Goal: Task Accomplishment & Management: Use online tool/utility

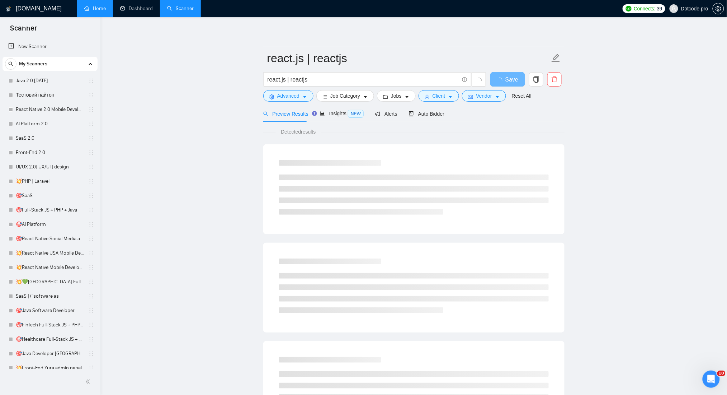
click at [84, 11] on link "Home" at bounding box center [95, 8] width 22 height 6
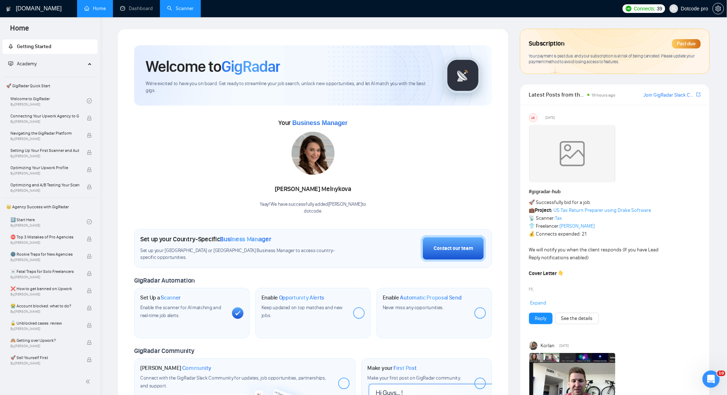
click at [180, 11] on link "Scanner" at bounding box center [180, 8] width 27 height 6
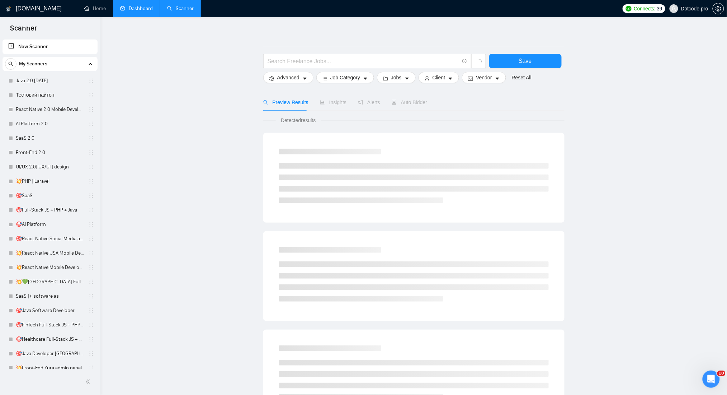
click at [120, 6] on link "Dashboard" at bounding box center [136, 8] width 33 height 6
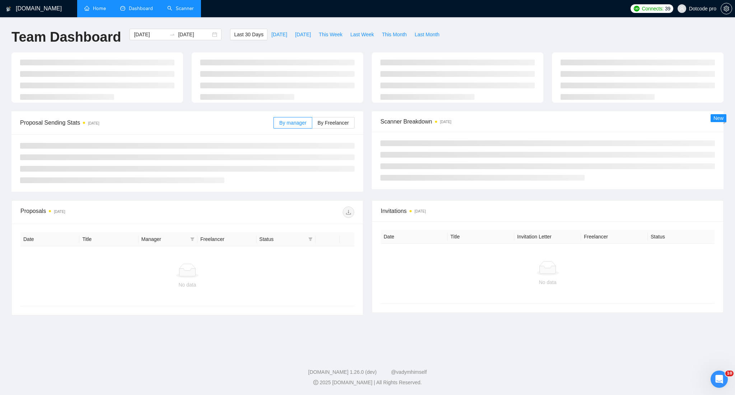
click at [105, 6] on link "Home" at bounding box center [95, 8] width 22 height 6
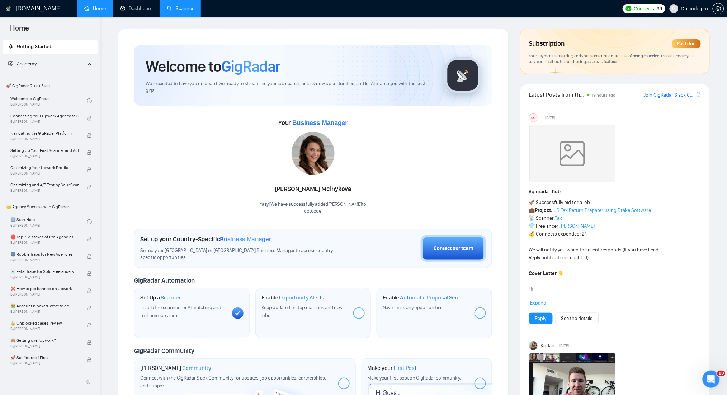
click at [345, 185] on div "Angelina Melnykova" at bounding box center [313, 189] width 107 height 12
click at [686, 43] on div "Past due" at bounding box center [686, 43] width 29 height 9
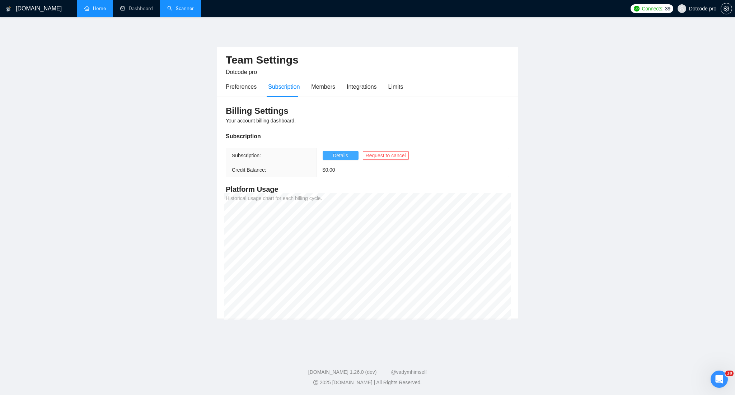
click at [342, 153] on span "Details" at bounding box center [340, 155] width 15 height 8
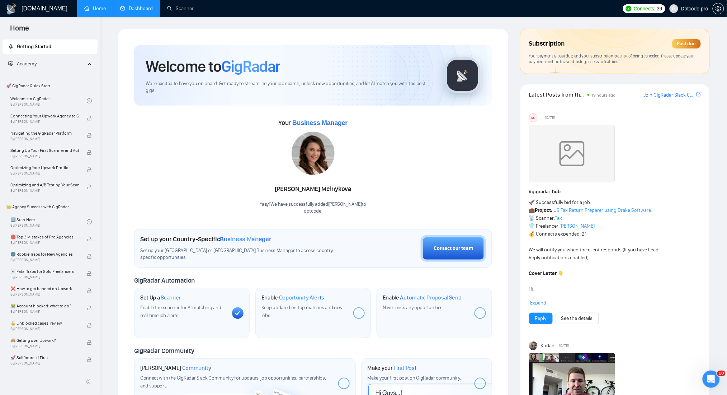
click at [147, 6] on link "Dashboard" at bounding box center [136, 8] width 33 height 6
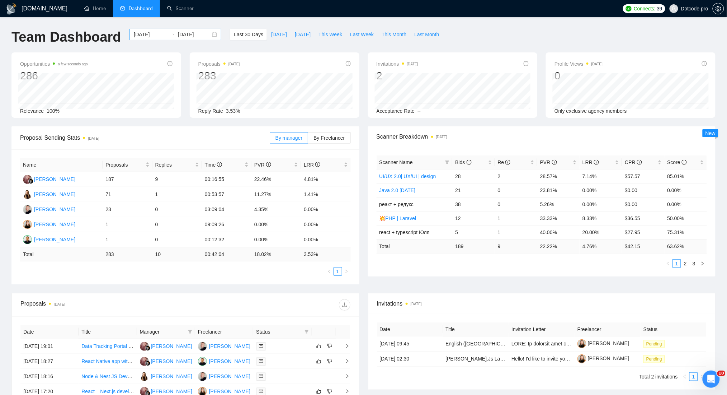
click at [141, 36] on input "[DATE]" at bounding box center [150, 34] width 33 height 8
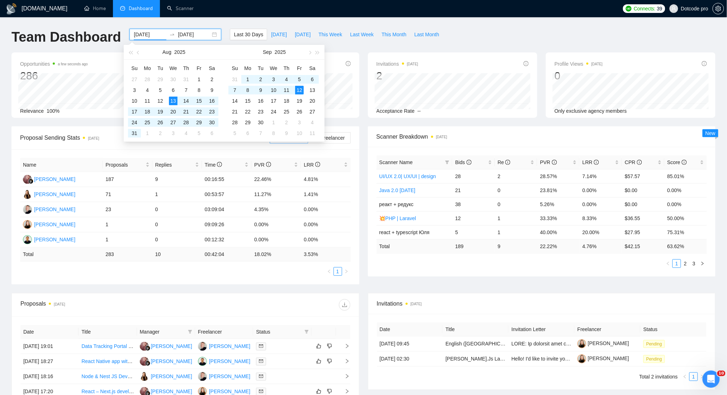
click at [456, 28] on div "[DOMAIN_NAME] Home Dashboard Scanner Connects: 39 Dotcode pro Team Dashboard [D…" at bounding box center [363, 288] width 727 height 577
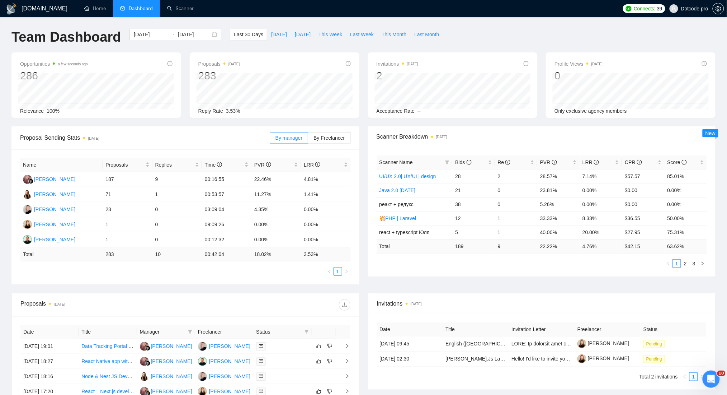
drag, startPoint x: 345, startPoint y: 140, endPoint x: 344, endPoint y: 144, distance: 4.3
click at [344, 143] on label "By Freelancer" at bounding box center [329, 137] width 42 height 11
click at [332, 141] on label "By Freelancer" at bounding box center [329, 137] width 42 height 11
click at [308, 140] on input "By Freelancer" at bounding box center [308, 140] width 0 height 0
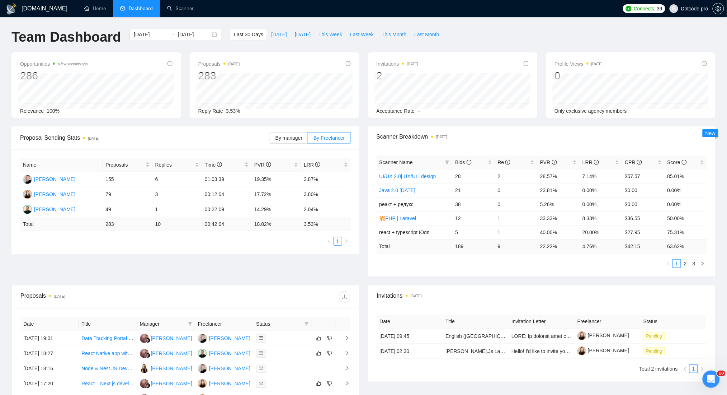
click at [276, 37] on span "[DATE]" at bounding box center [279, 34] width 16 height 8
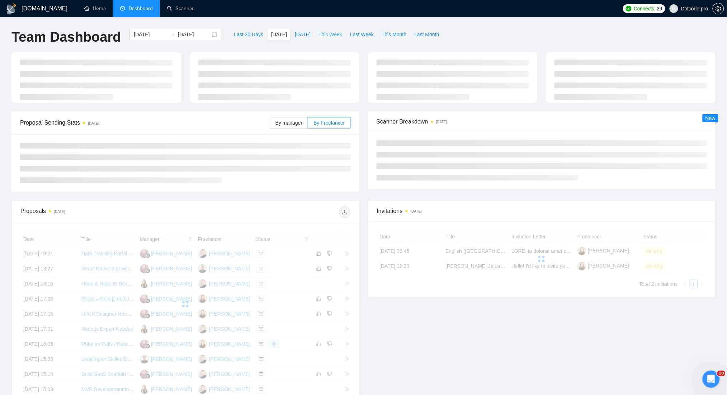
click at [335, 37] on span "This Week" at bounding box center [331, 34] width 24 height 8
type input "[DATE]"
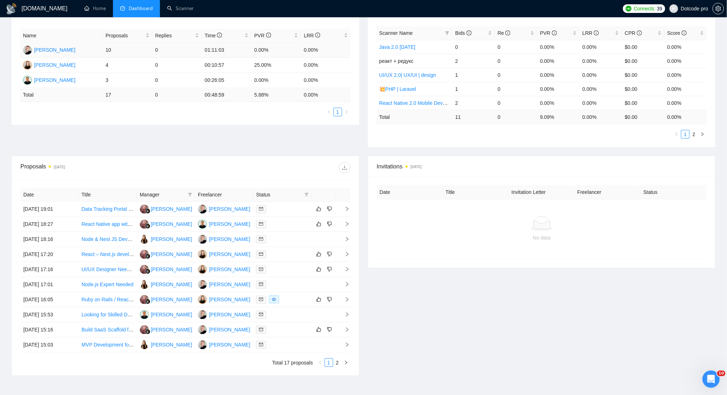
scroll to position [174, 0]
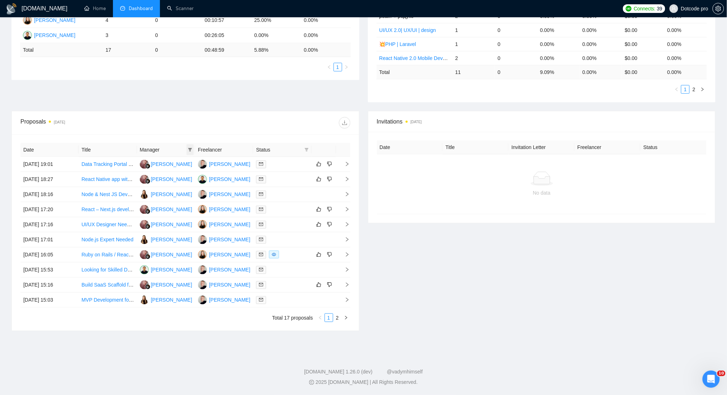
click at [191, 147] on span at bounding box center [190, 149] width 7 height 11
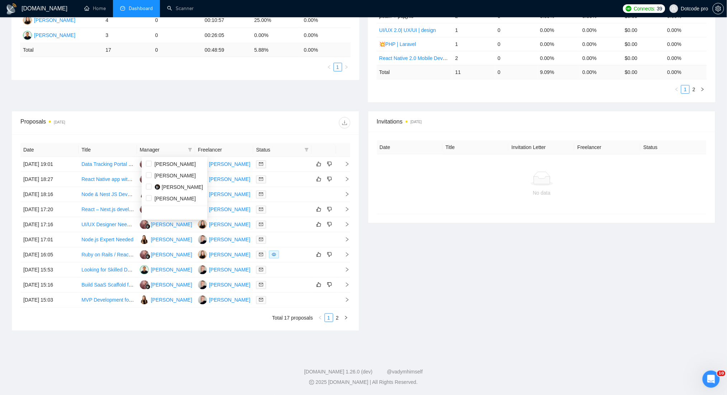
click at [179, 124] on div "Proposals [DATE]" at bounding box center [102, 122] width 165 height 11
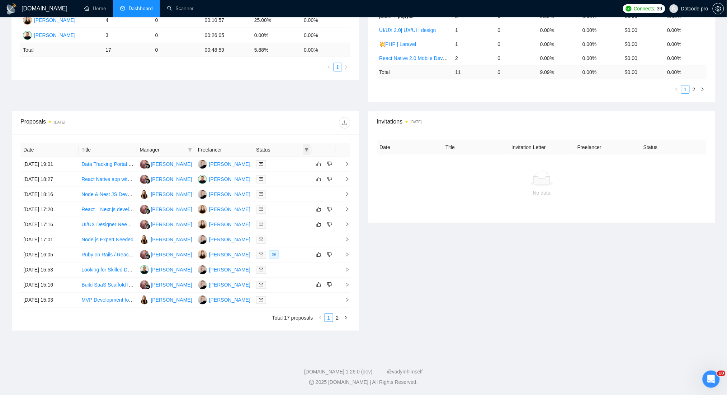
click at [309, 150] on span at bounding box center [306, 149] width 7 height 11
click at [260, 136] on div "Date Title Manager Freelancer Status [DATE] 19:01 Data Tracking Portal for Comp…" at bounding box center [185, 232] width 347 height 196
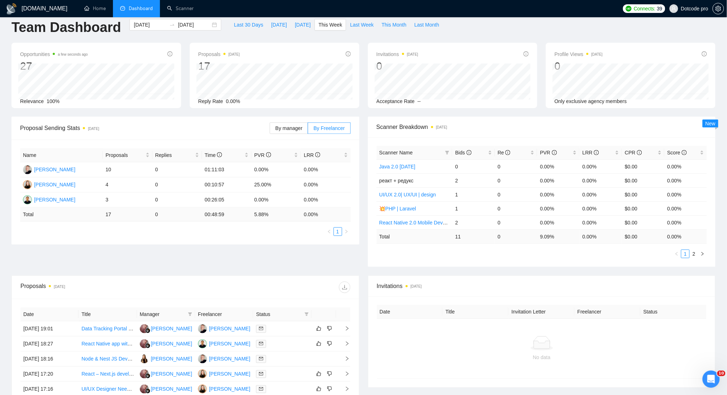
scroll to position [0, 0]
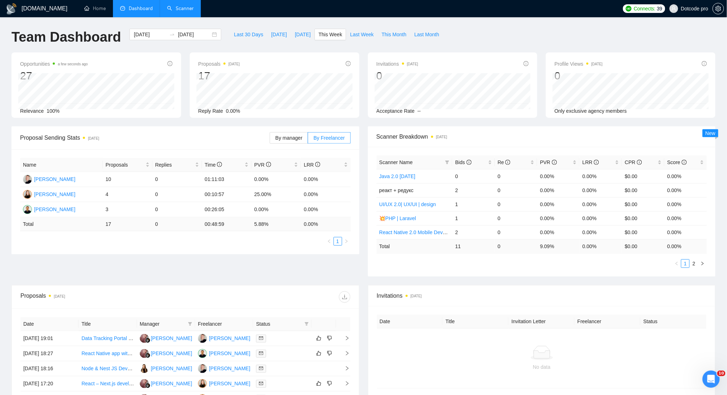
click at [181, 11] on link "Scanner" at bounding box center [180, 8] width 27 height 6
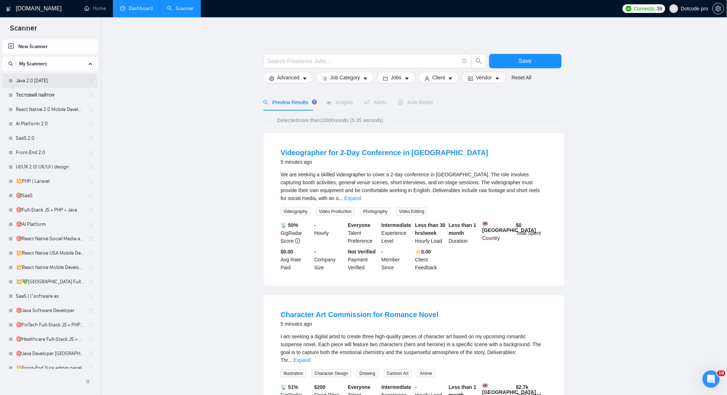
click at [44, 82] on link "Java 2.0 [DATE]" at bounding box center [50, 81] width 68 height 14
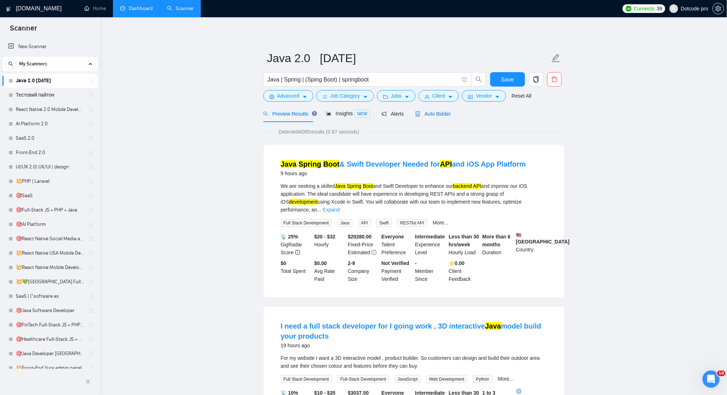
click at [428, 114] on span "Auto Bidder" at bounding box center [433, 114] width 36 height 6
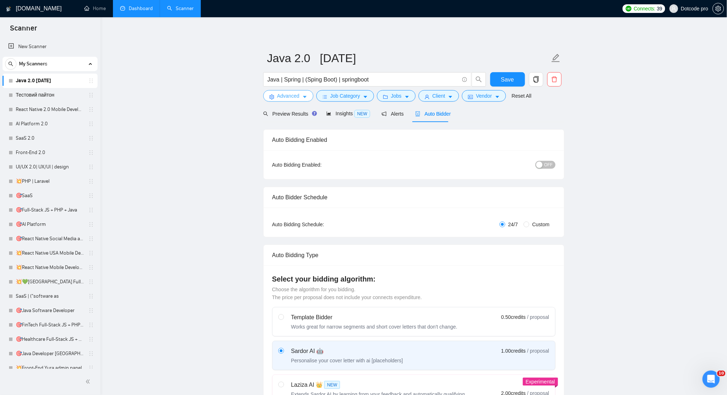
click at [302, 94] on icon "caret-down" at bounding box center [304, 96] width 5 height 5
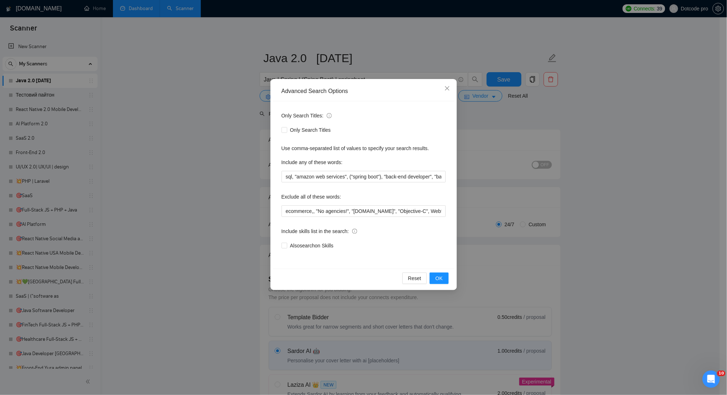
click at [578, 121] on div "Advanced Search Options Only Search Titles: Only Search Titles Use comma-separa…" at bounding box center [363, 197] width 727 height 395
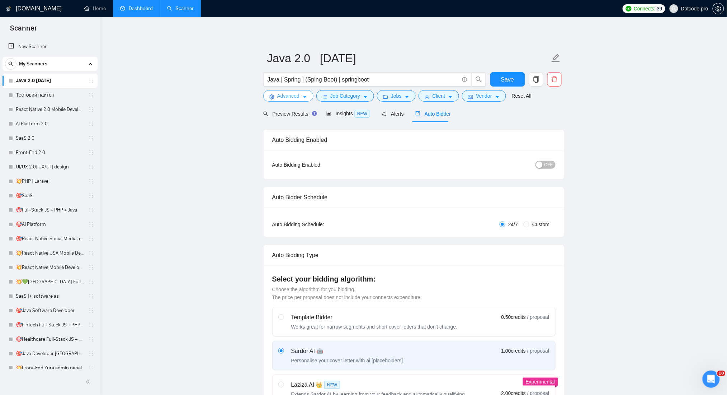
click at [298, 97] on span "Advanced" at bounding box center [288, 96] width 22 height 8
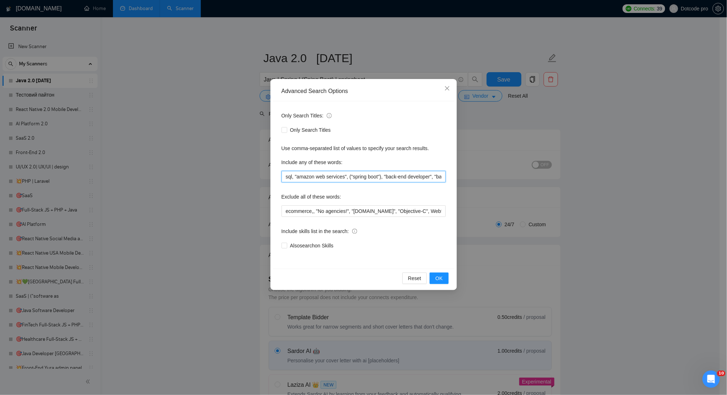
drag, startPoint x: 333, startPoint y: 175, endPoint x: 387, endPoint y: 177, distance: 53.8
click at [387, 177] on input "sql, "amazon web services", ("spring boot"), "back-end developer", "back-end de…" at bounding box center [364, 176] width 164 height 11
click at [429, 178] on input "sql, "amazon web services", ("spring boot"), "back-end developer", "back-end de…" at bounding box center [364, 176] width 164 height 11
click at [423, 174] on input "sql, "amazon web services", ("spring boot"), "back-end developer", "back-end de…" at bounding box center [364, 176] width 164 height 11
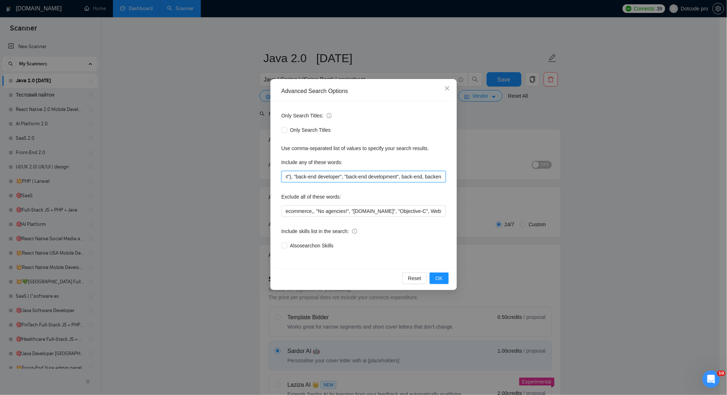
scroll to position [0, 180]
drag, startPoint x: 431, startPoint y: 173, endPoint x: 443, endPoint y: 173, distance: 12.9
click at [443, 173] on input "sql, "amazon web services", ("spring boot"), "back-end developer", "back-end de…" at bounding box center [364, 176] width 164 height 11
click at [361, 180] on input "sql, "amazon web services", ("spring boot"), "back-end developer", "back-end de…" at bounding box center [364, 176] width 164 height 11
drag, startPoint x: 376, startPoint y: 175, endPoint x: 417, endPoint y: 179, distance: 41.1
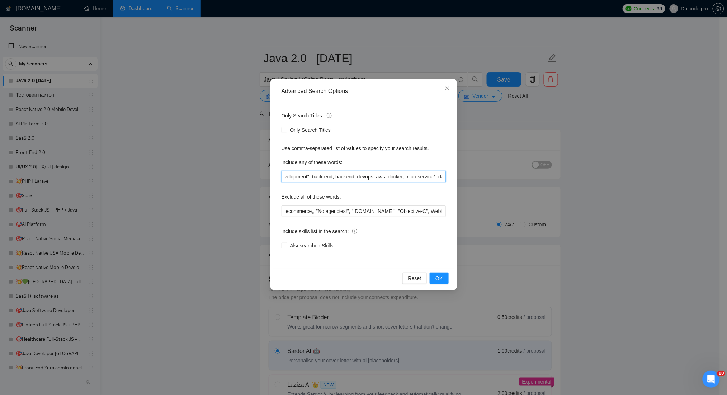
click at [417, 179] on input "sql, "amazon web services", ("spring boot"), "back-end developer", "back-end de…" at bounding box center [364, 176] width 164 height 11
click at [309, 213] on input "ecommerce,, "No agencies!", "[DOMAIN_NAME]", "Objective-C", Webflow, Ruby, Word…" at bounding box center [364, 210] width 164 height 11
click at [299, 210] on input "ecommerce,, "No agencies!", "[DOMAIN_NAME]", "Objective-C", Webflow, Ruby, Word…" at bounding box center [364, 210] width 164 height 11
click at [304, 211] on input "ecommerce,, "No agencies!", "[DOMAIN_NAME]", "Objective-C", Webflow, Ruby, Word…" at bounding box center [364, 210] width 164 height 11
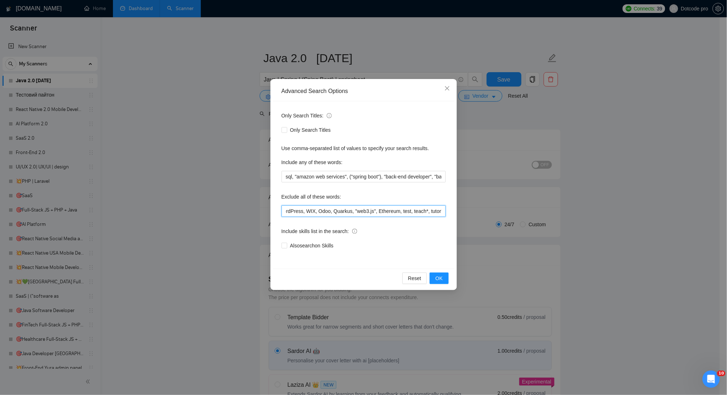
scroll to position [0, 398]
drag, startPoint x: 374, startPoint y: 211, endPoint x: 500, endPoint y: 213, distance: 125.6
click at [500, 213] on div "Advanced Search Options Only Search Titles: Only Search Titles Use comma-separa…" at bounding box center [363, 197] width 727 height 395
click at [439, 209] on input "ecommerce,, "No agencies!", "[DOMAIN_NAME]", "Objective-C", Webflow, Ruby, Word…" at bounding box center [364, 210] width 164 height 11
click at [443, 211] on input "ecommerce,, "No agencies!", "[DOMAIN_NAME]", "Objective-C", Webflow, Ruby, Word…" at bounding box center [364, 210] width 164 height 11
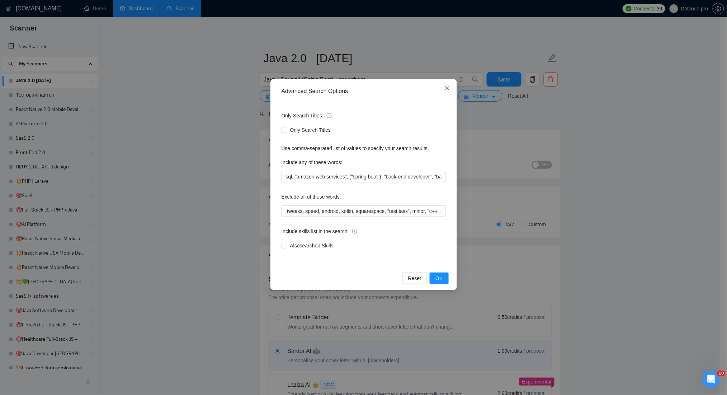
click at [447, 88] on icon "close" at bounding box center [448, 88] width 6 height 6
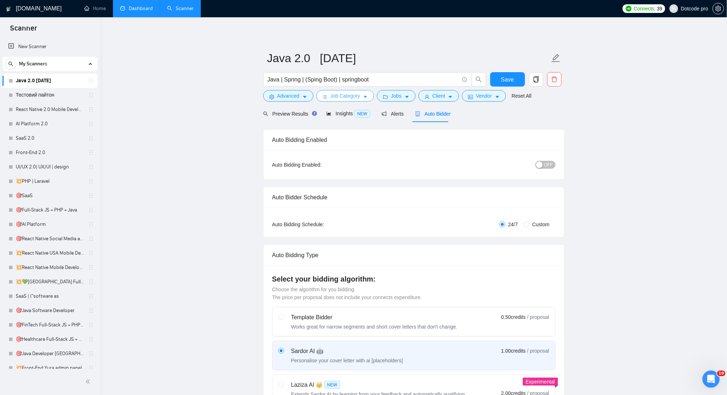
click at [351, 92] on span "Job Category" at bounding box center [345, 96] width 30 height 8
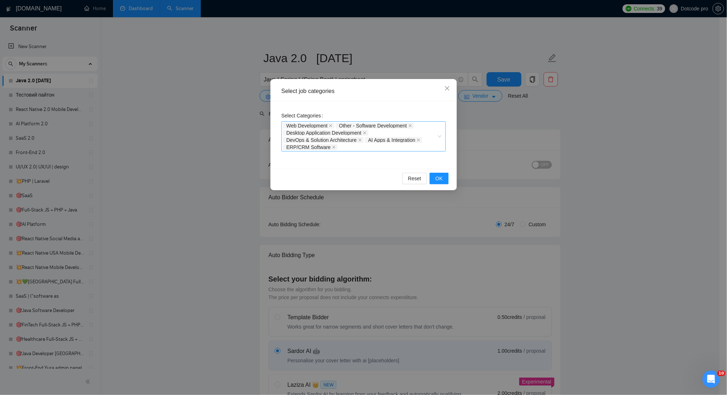
click at [356, 147] on div "Web Development Other - Software Development Desktop Application Development De…" at bounding box center [360, 136] width 154 height 29
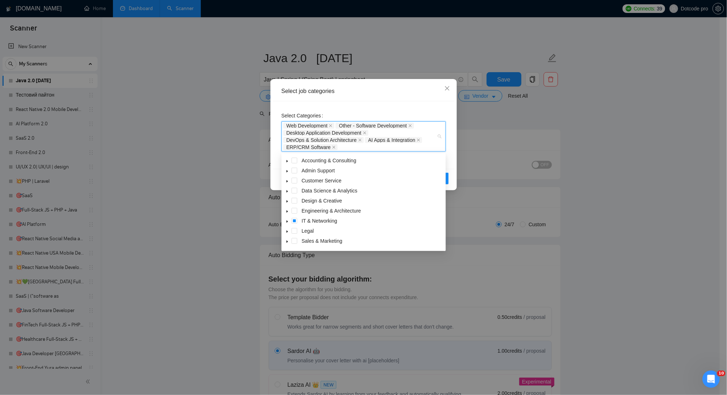
click at [289, 220] on span at bounding box center [287, 220] width 9 height 9
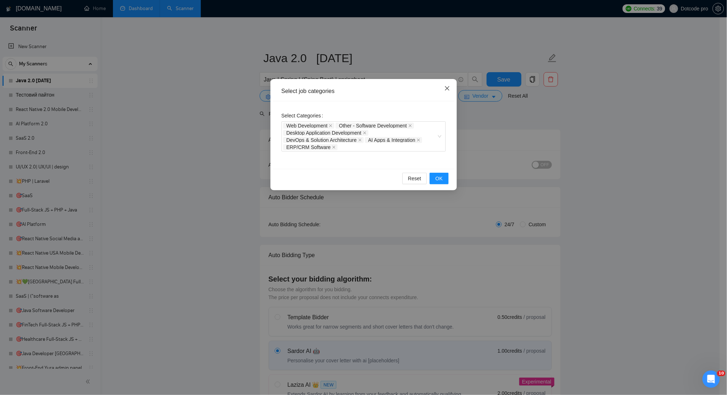
click at [446, 86] on icon "close" at bounding box center [448, 88] width 6 height 6
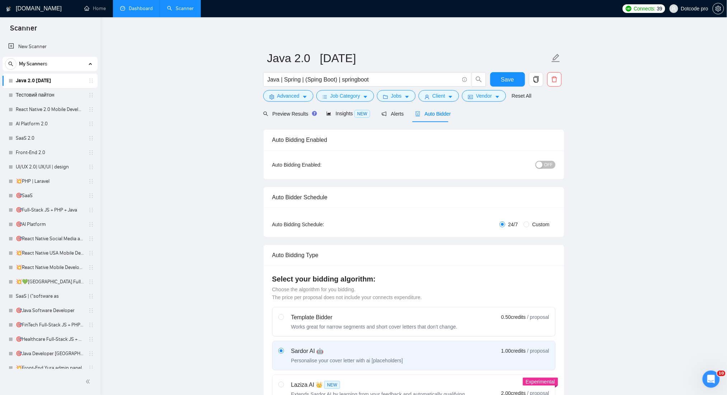
click at [393, 89] on div "Java | Spring | (Sping Boot) | springboot" at bounding box center [375, 81] width 226 height 18
click at [400, 94] on button "Jobs" at bounding box center [396, 95] width 39 height 11
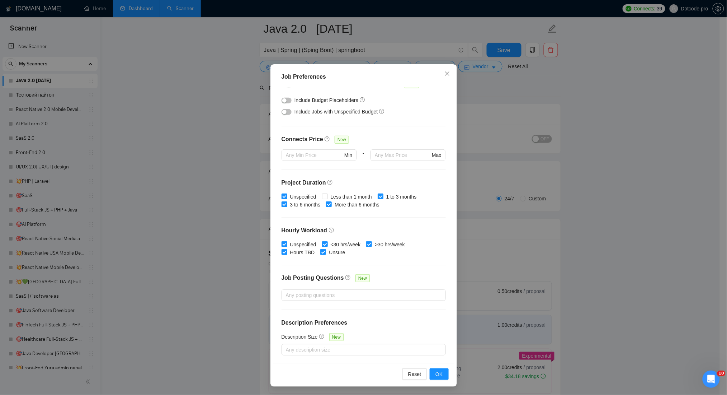
scroll to position [48, 0]
click at [445, 72] on icon "close" at bounding box center [448, 74] width 6 height 6
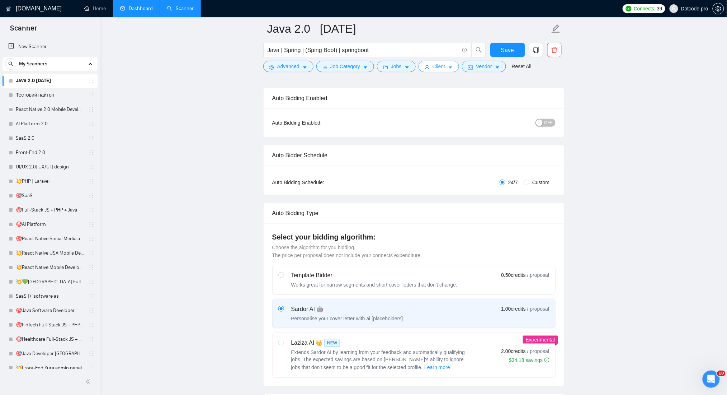
click at [436, 64] on span "Client" at bounding box center [439, 66] width 13 height 8
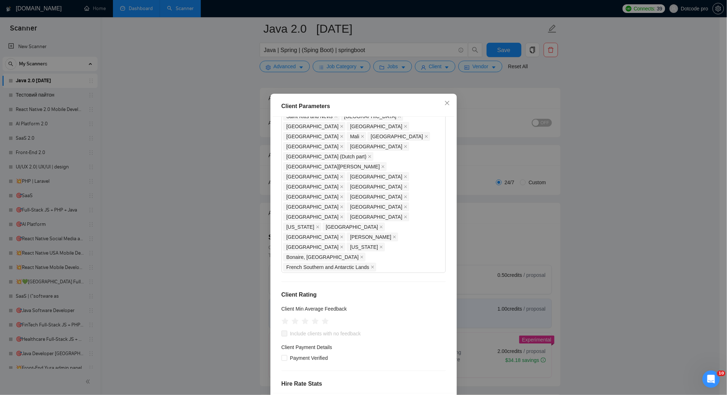
scroll to position [500, 0]
click at [445, 103] on icon "close" at bounding box center [447, 102] width 4 height 4
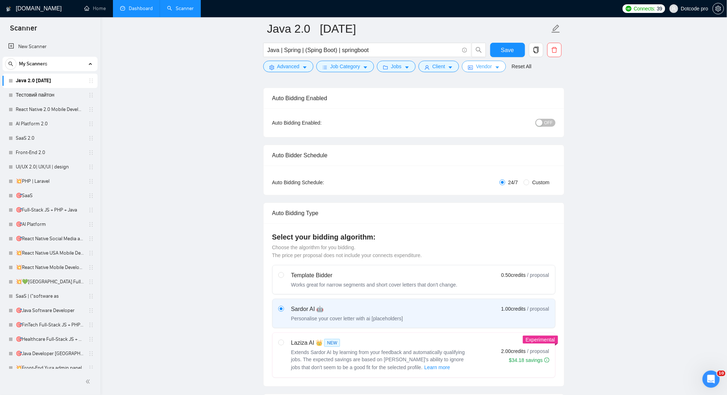
click at [468, 70] on button "Vendor" at bounding box center [484, 66] width 44 height 11
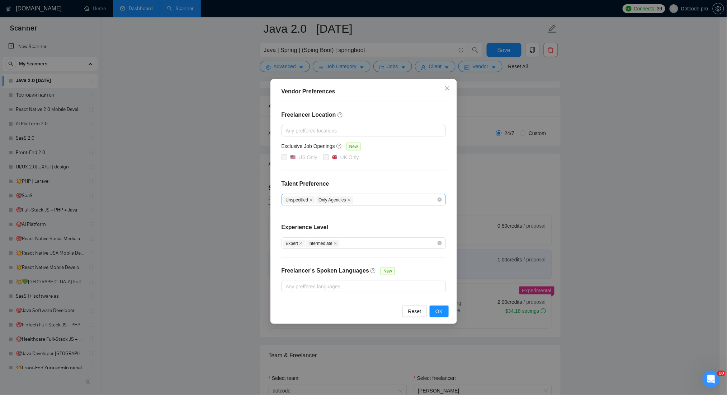
scroll to position [95, 0]
click at [372, 196] on div "Unspecified Only Agencies" at bounding box center [360, 199] width 154 height 9
click at [371, 185] on h4 "Talent Preference" at bounding box center [364, 183] width 164 height 9
click at [354, 242] on div "Expert Intermediate" at bounding box center [360, 243] width 154 height 9
click at [361, 218] on div "Freelancer Location Any preffered locations Exclusive Job Openings New US Only …" at bounding box center [364, 201] width 182 height 199
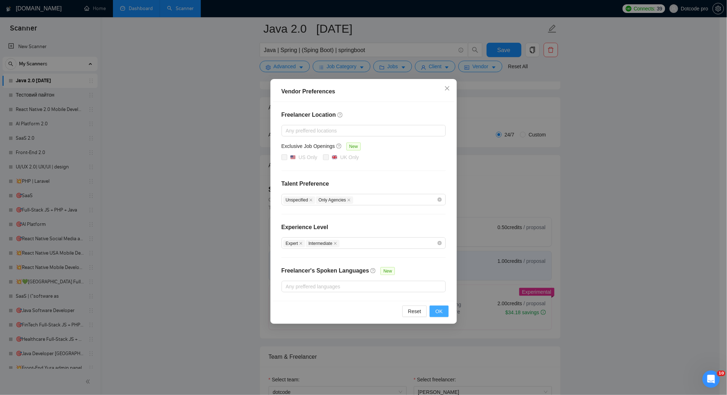
click at [448, 312] on button "OK" at bounding box center [439, 310] width 19 height 11
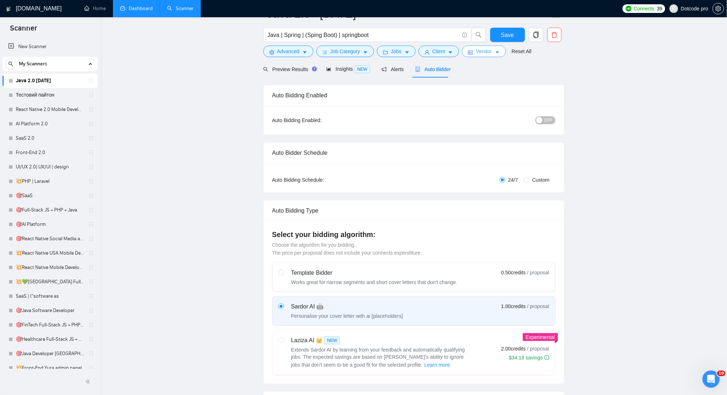
scroll to position [0, 0]
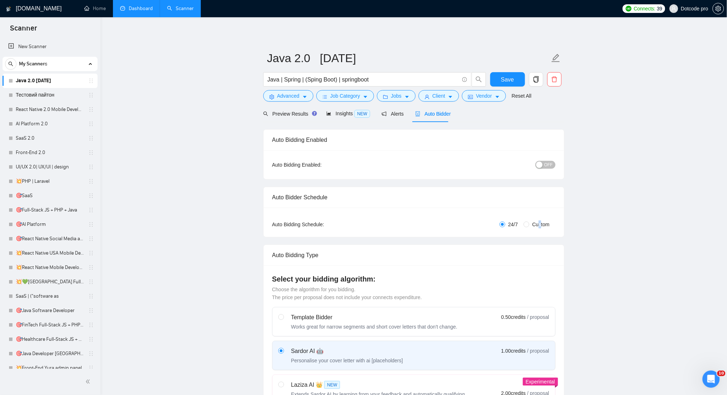
drag, startPoint x: 539, startPoint y: 223, endPoint x: 542, endPoint y: 225, distance: 3.9
click at [541, 225] on span "Custom" at bounding box center [541, 224] width 23 height 8
click at [537, 227] on span "Custom" at bounding box center [541, 224] width 23 height 8
click at [530, 227] on input "Custom" at bounding box center [527, 224] width 6 height 6
radio input "true"
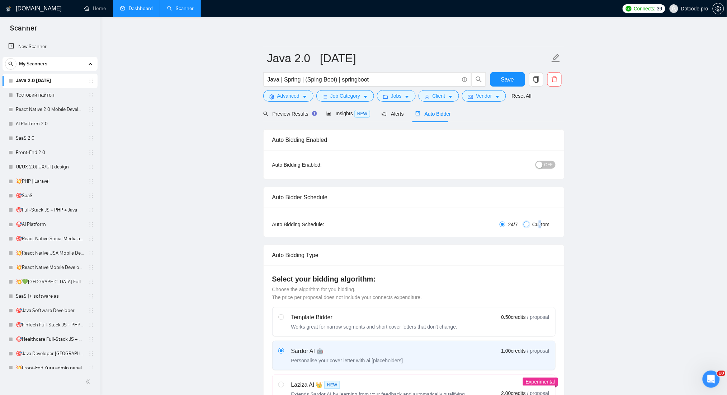
radio input "false"
checkbox input "true"
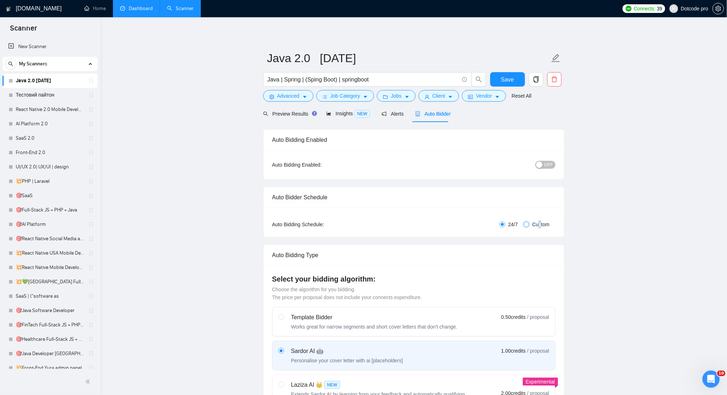
checkbox input "true"
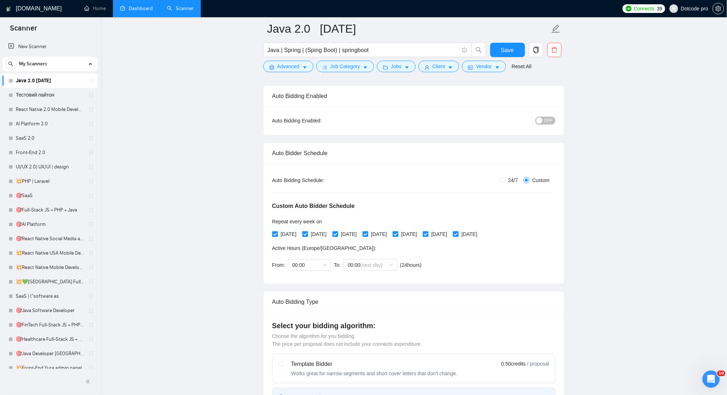
scroll to position [95, 0]
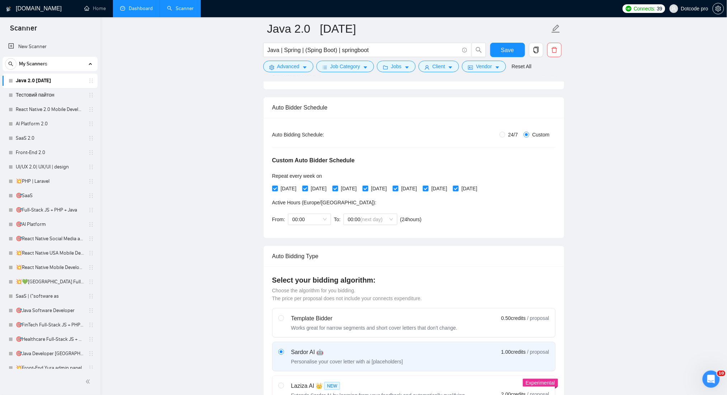
click at [509, 129] on div "Auto Bidding Type: Automated (recommended) Semi-automated Auto Bidding Schedule…" at bounding box center [414, 178] width 301 height 120
click at [505, 137] on input "24/7" at bounding box center [503, 135] width 6 height 6
radio input "true"
radio input "false"
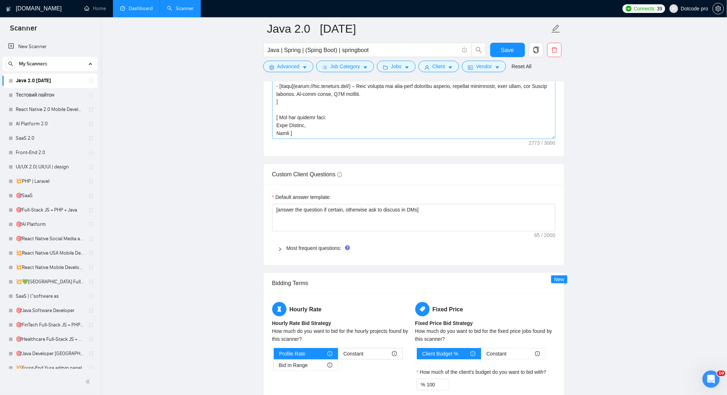
scroll to position [902, 0]
click at [306, 248] on link "Most frequent questions:" at bounding box center [314, 248] width 55 height 6
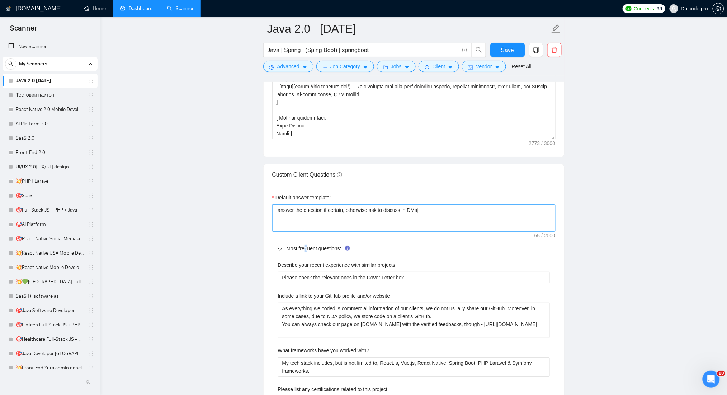
scroll to position [998, 0]
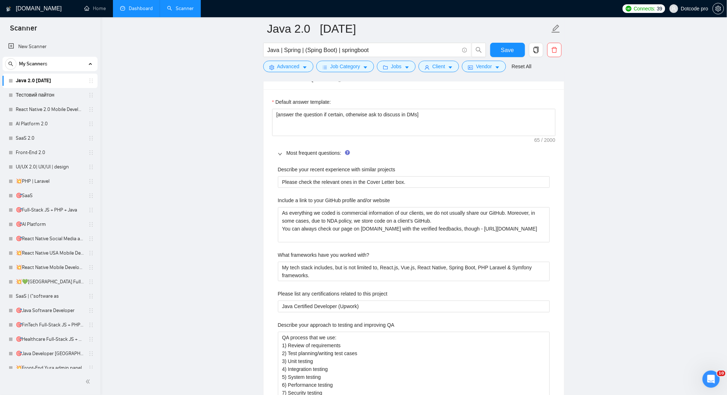
click at [587, 139] on main "Java 2.0 [DATE] Java | Spring | (Sping Boot) | springboot Save Advanced Job Cat…" at bounding box center [414, 342] width 604 height 2622
click at [309, 151] on link "Most frequent questions:" at bounding box center [314, 153] width 55 height 6
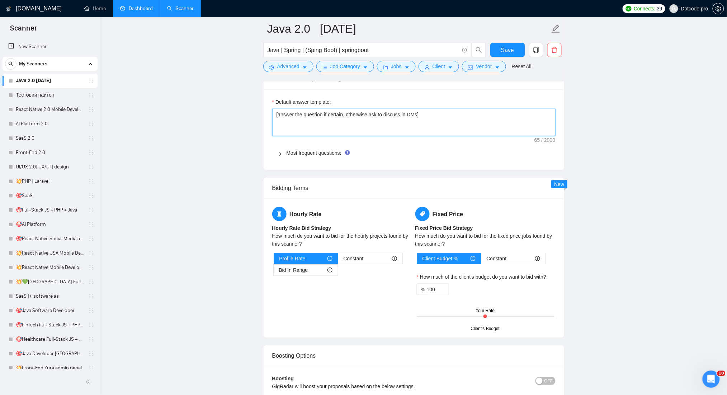
click at [507, 114] on textarea "[answer the question if certain, otherwise ask to discuss in DMs]" at bounding box center [413, 122] width 283 height 27
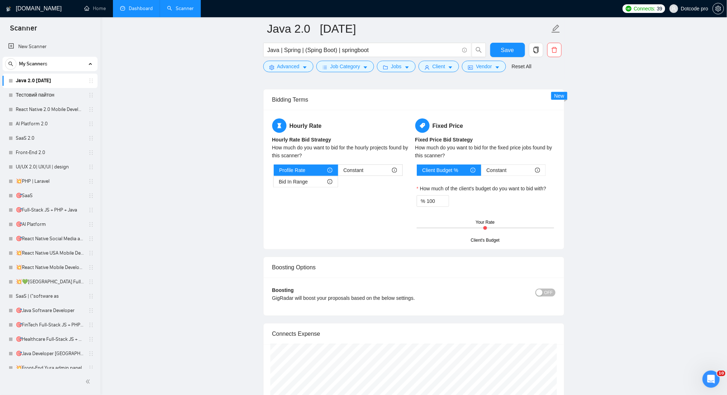
scroll to position [1141, 0]
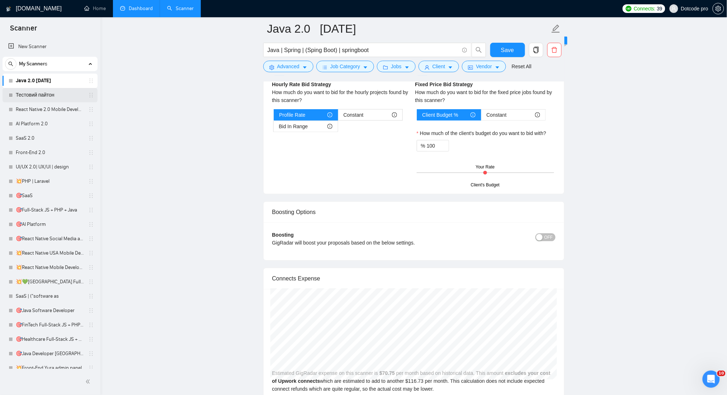
click at [44, 97] on link "Тестовий пайтон" at bounding box center [50, 95] width 68 height 14
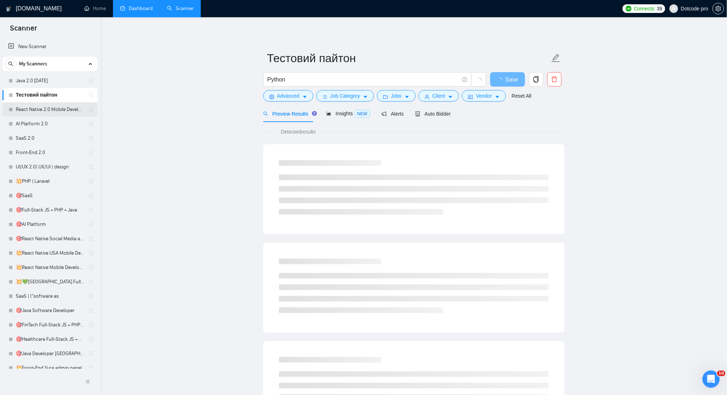
click at [33, 111] on link "React Native 2.0 Mobile Development" at bounding box center [50, 109] width 68 height 14
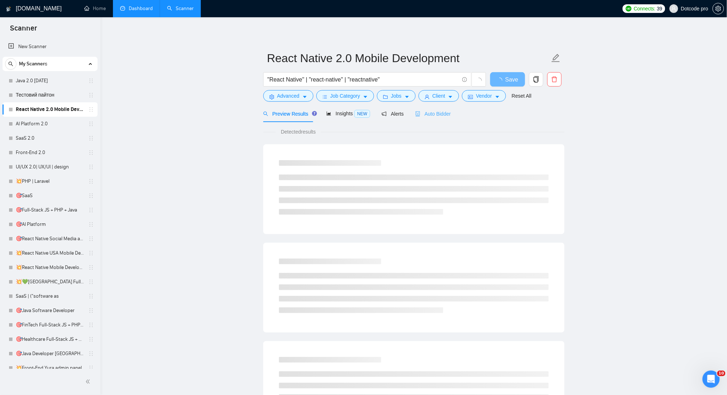
click at [428, 118] on div "Auto Bidder" at bounding box center [433, 113] width 36 height 17
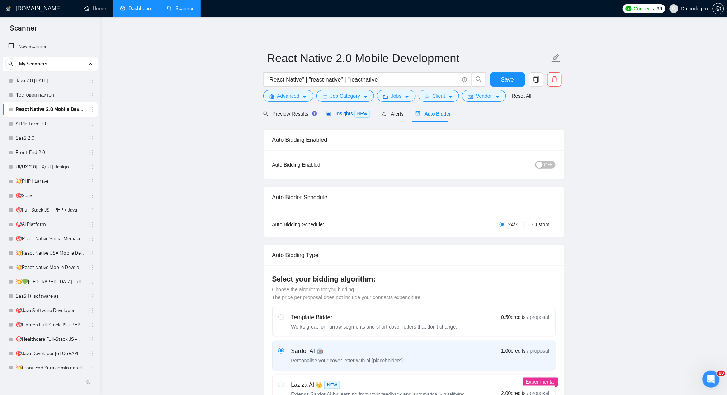
click at [342, 112] on span "Insights NEW" at bounding box center [348, 114] width 44 height 6
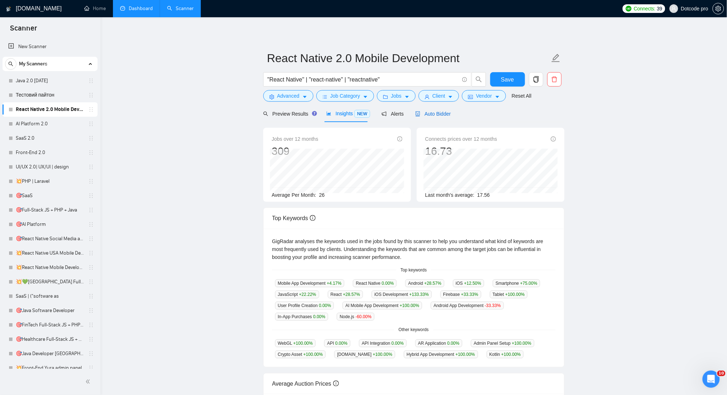
click at [434, 112] on span "Auto Bidder" at bounding box center [433, 114] width 36 height 6
